Goal: Entertainment & Leisure: Consume media (video, audio)

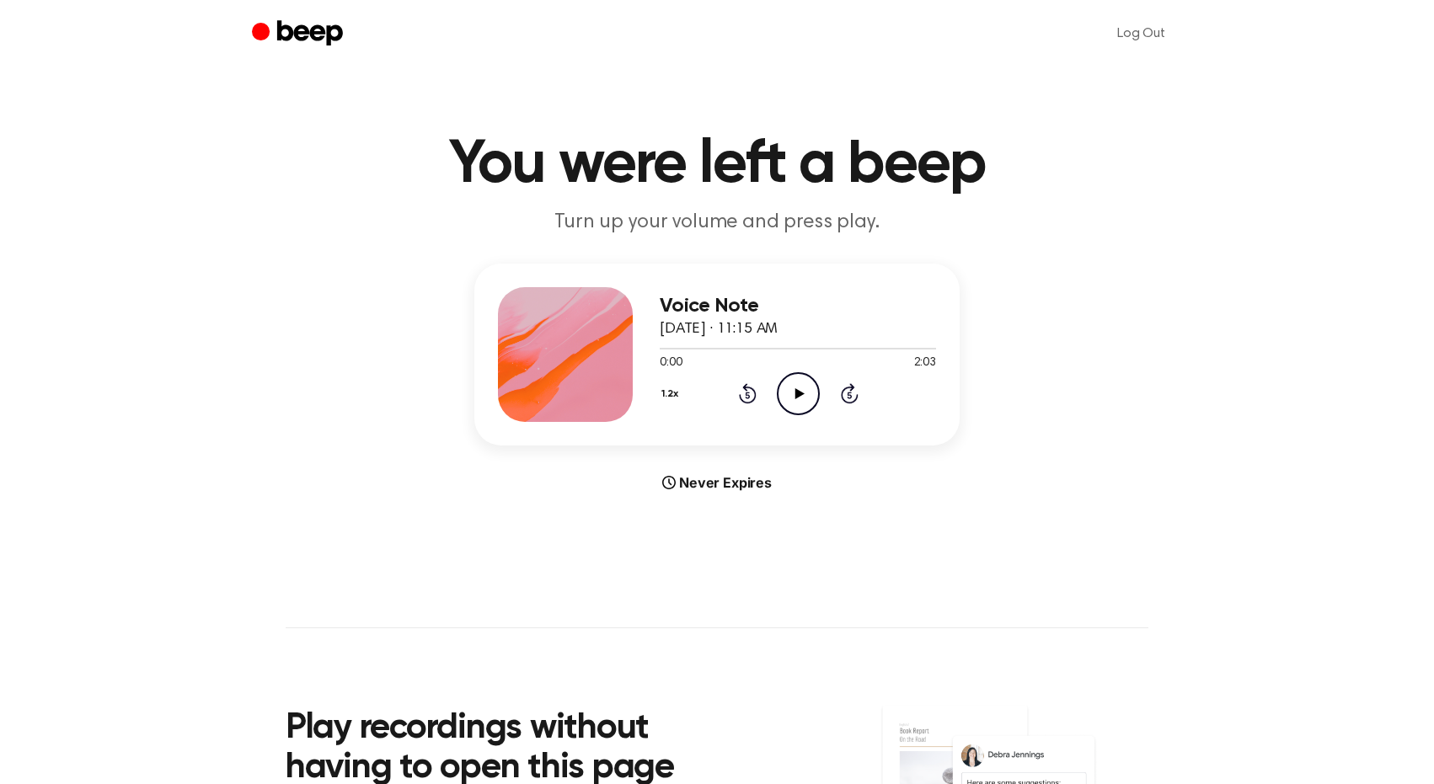
click at [800, 403] on icon "Play Audio" at bounding box center [798, 393] width 43 height 43
click at [800, 403] on icon "Pause Audio" at bounding box center [798, 393] width 43 height 43
click at [712, 345] on div at bounding box center [798, 347] width 276 height 13
click at [793, 392] on icon "Play Audio" at bounding box center [798, 393] width 43 height 43
click at [793, 392] on icon "Pause Audio" at bounding box center [798, 393] width 43 height 43
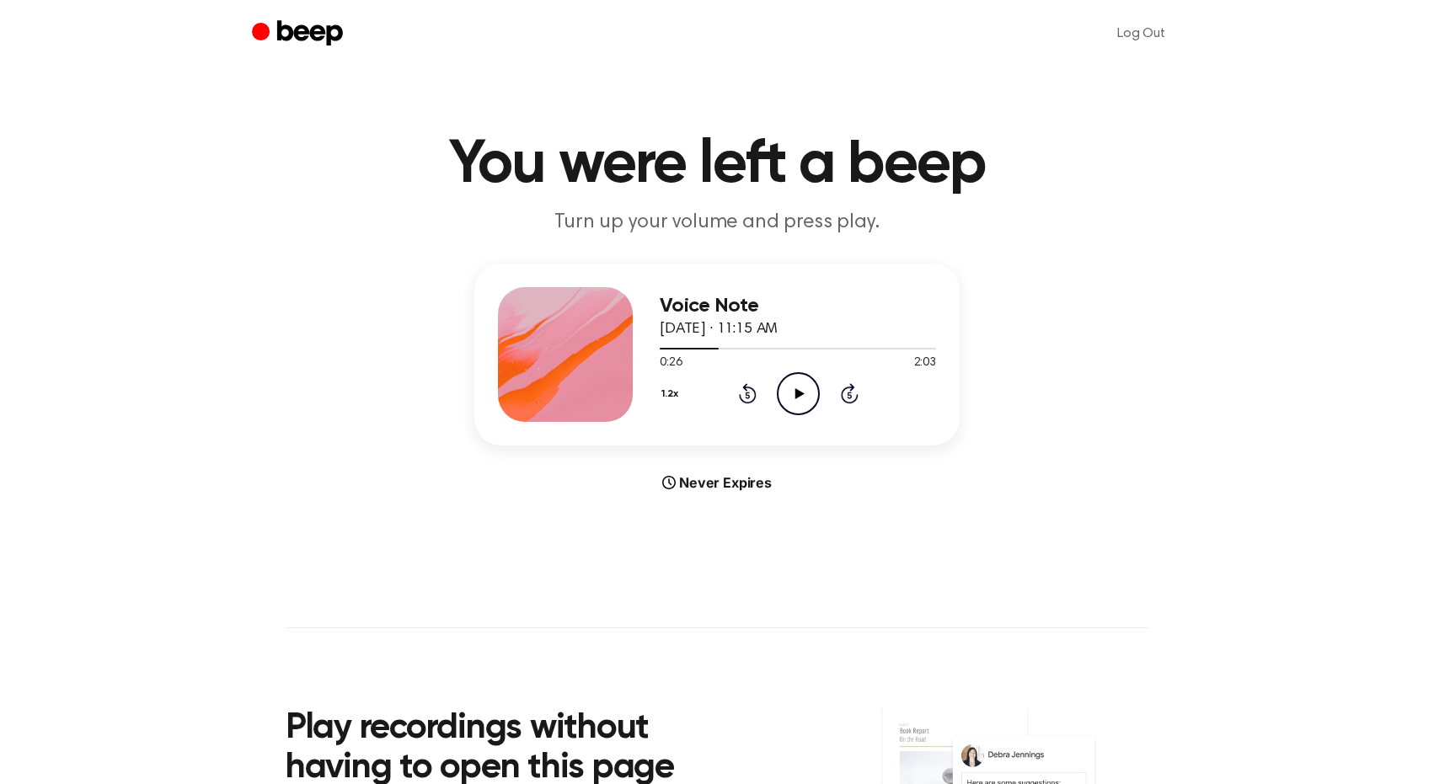
drag, startPoint x: 793, startPoint y: 392, endPoint x: 652, endPoint y: 316, distance: 159.8
click at [741, 358] on div "Voice Note [DATE] · 11:15 AM 0:26 2:03 Your browser does not support the [objec…" at bounding box center [798, 354] width 276 height 135
click at [795, 391] on icon at bounding box center [799, 393] width 9 height 11
click at [795, 391] on icon at bounding box center [799, 393] width 8 height 11
click at [792, 391] on icon "Play Audio" at bounding box center [798, 393] width 43 height 43
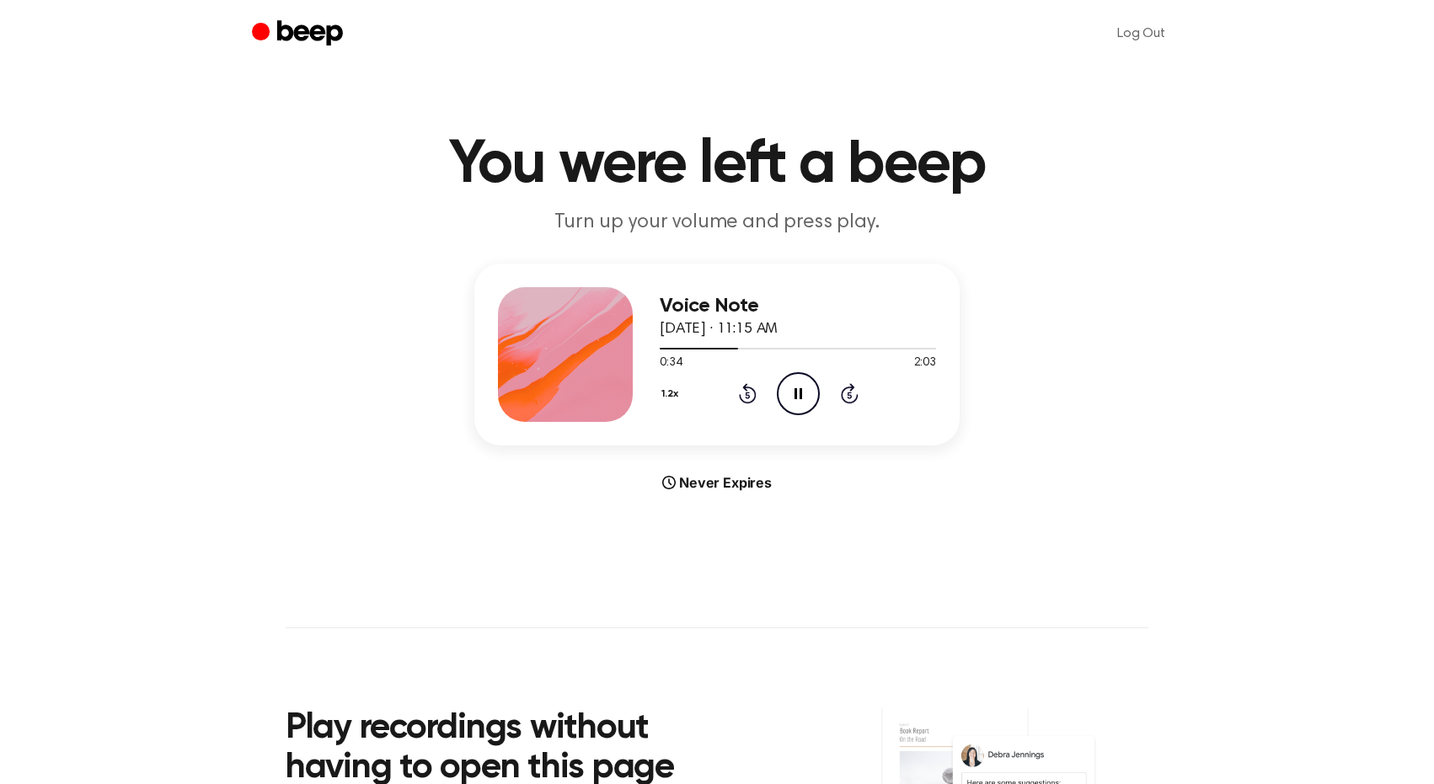
click at [795, 392] on icon at bounding box center [799, 393] width 8 height 11
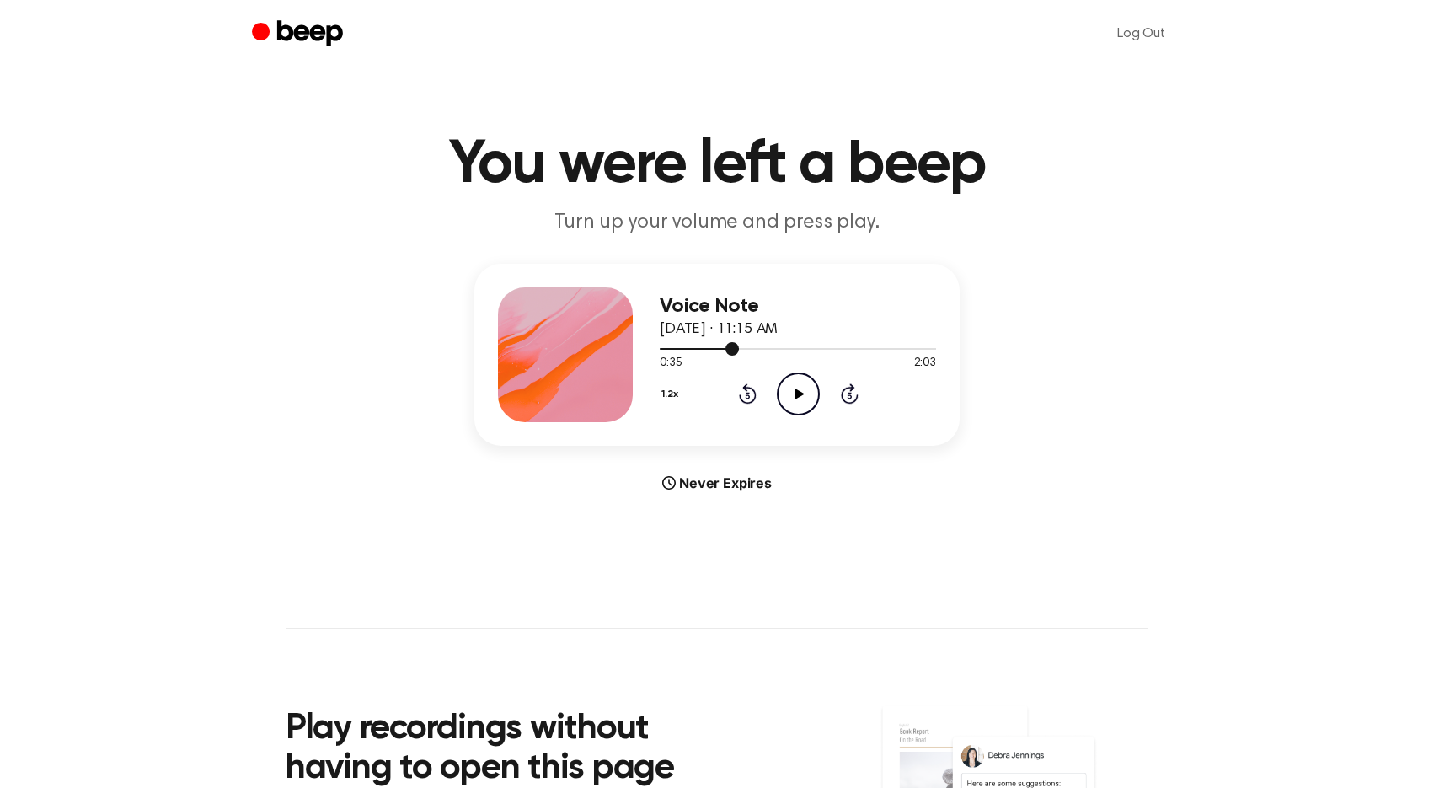
click at [662, 346] on div at bounding box center [798, 347] width 276 height 13
click at [805, 392] on icon "Play Audio" at bounding box center [798, 393] width 43 height 43
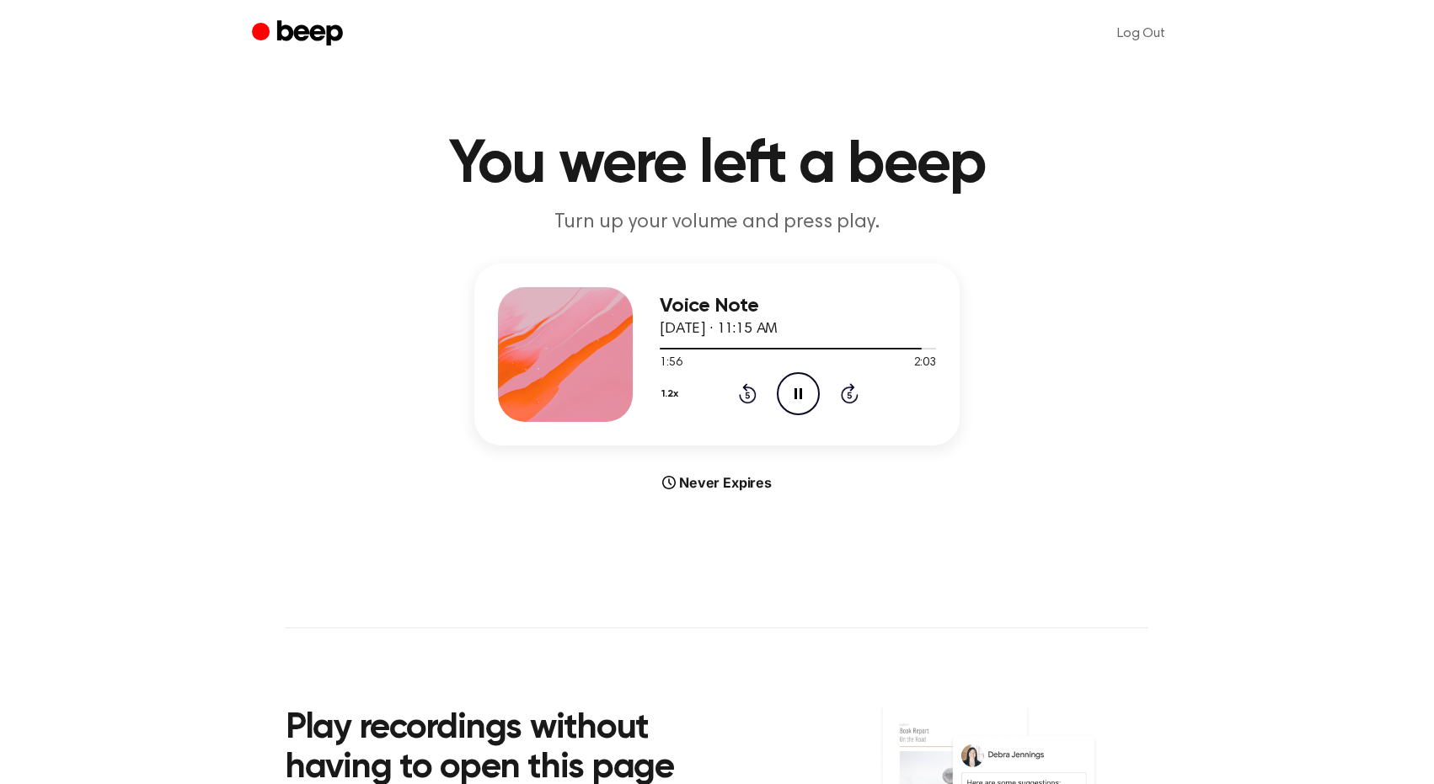
click at [794, 401] on icon "Pause Audio" at bounding box center [798, 393] width 43 height 43
